Goal: Navigation & Orientation: Go to known website

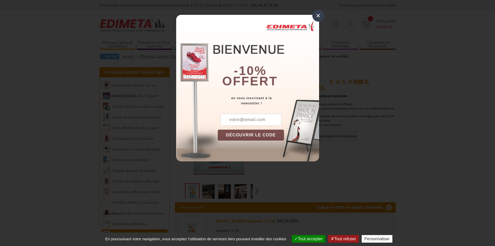
click at [319, 14] on div "×" at bounding box center [318, 16] width 12 height 12
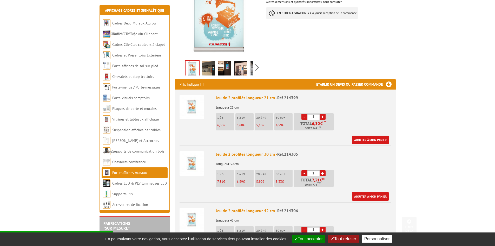
scroll to position [130, 0]
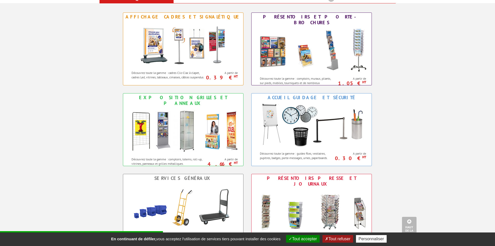
scroll to position [260, 0]
